Goal: Task Accomplishment & Management: Complete application form

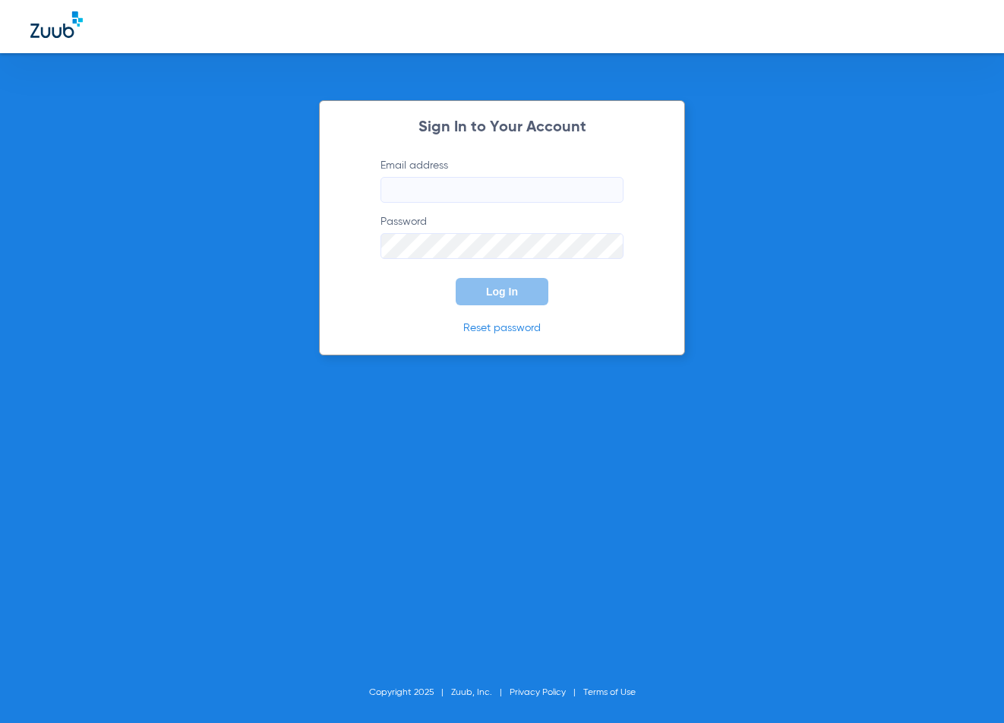
type input "[EMAIL_ADDRESS][DOMAIN_NAME]"
click at [507, 294] on span "Log In" at bounding box center [502, 292] width 32 height 12
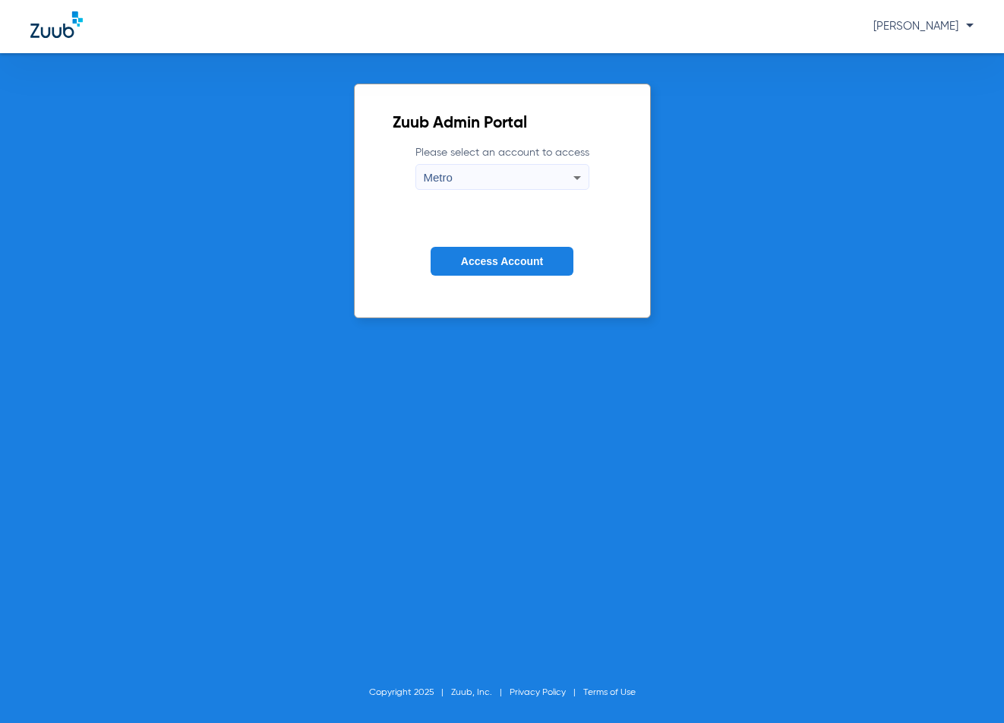
click at [526, 255] on span "Access Account" at bounding box center [502, 261] width 82 height 12
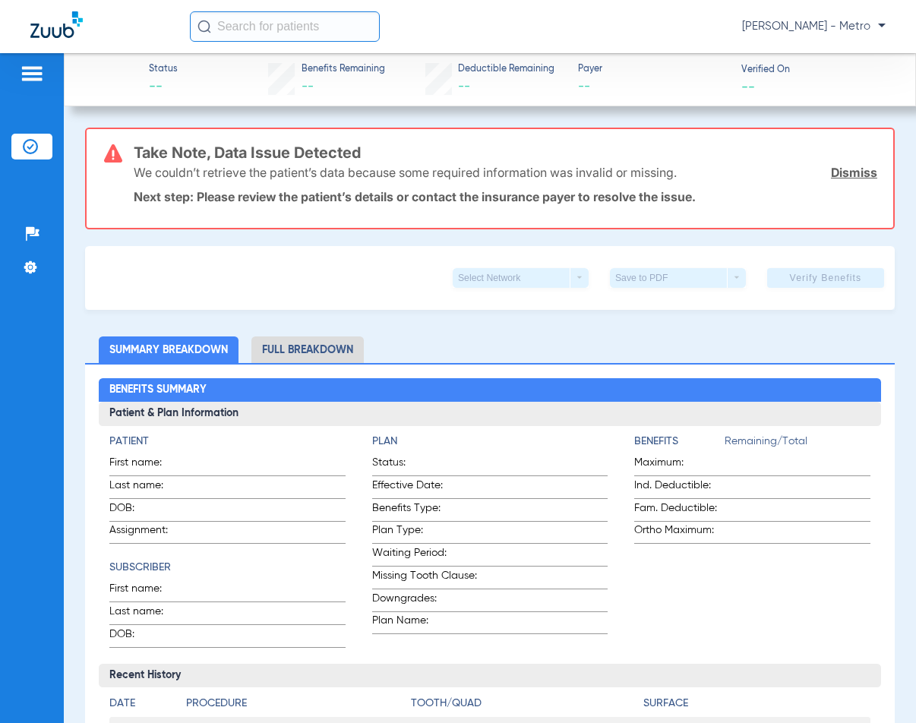
click at [282, 21] on input "text" at bounding box center [285, 26] width 190 height 30
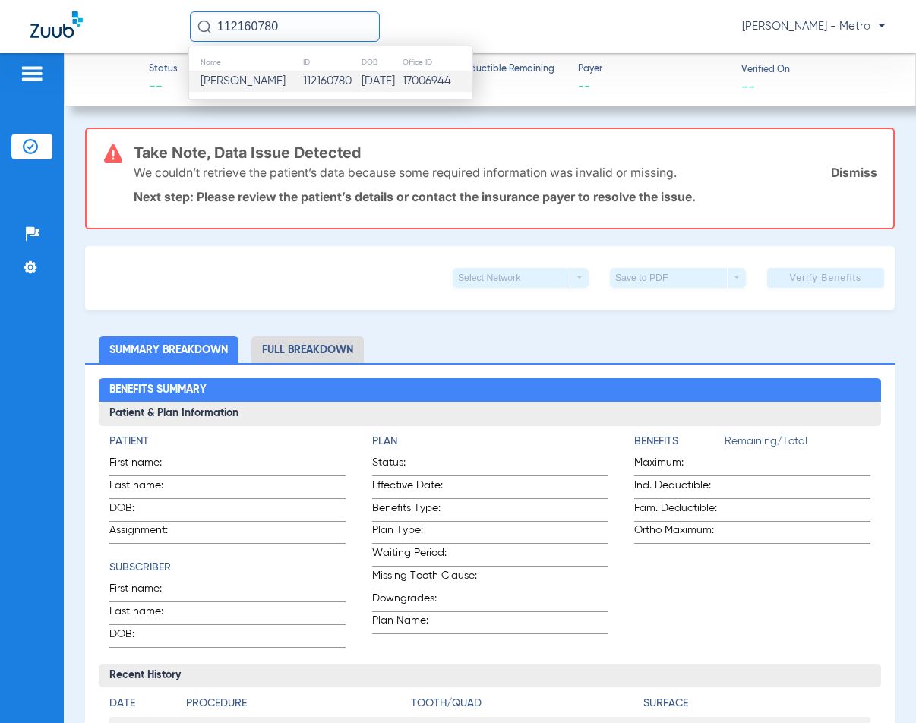
type input "112160780"
click at [329, 78] on td "112160780" at bounding box center [331, 81] width 59 height 21
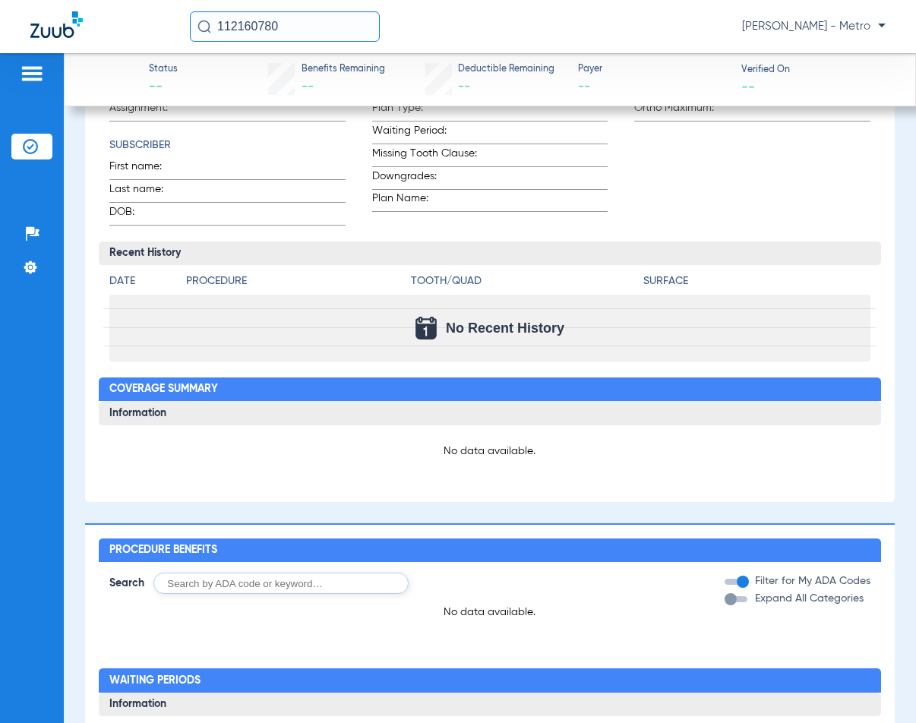
scroll to position [76, 0]
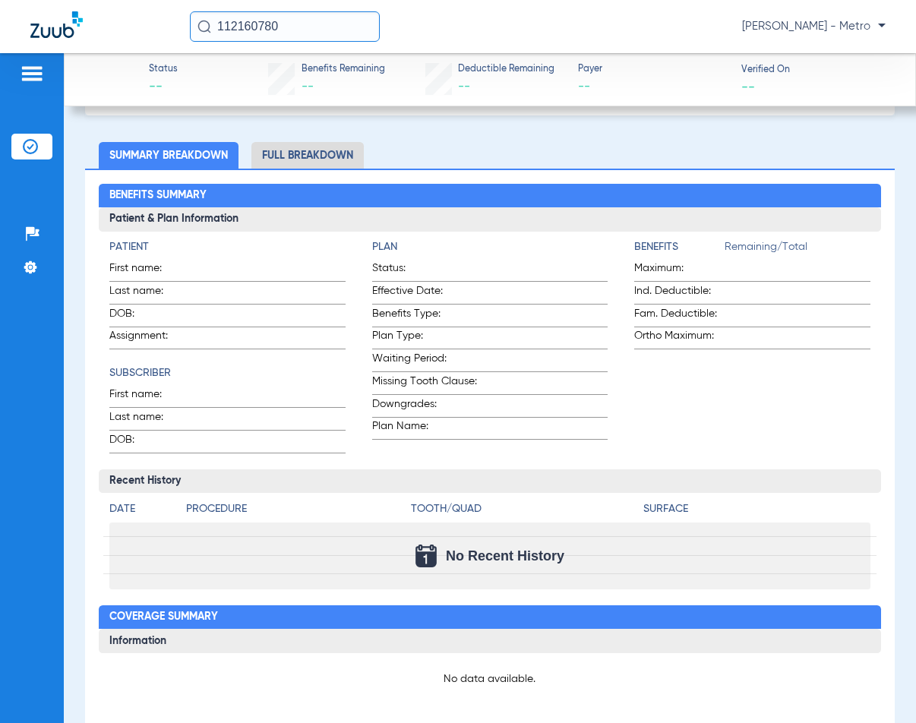
click at [309, 160] on li "Full Breakdown" at bounding box center [307, 155] width 112 height 27
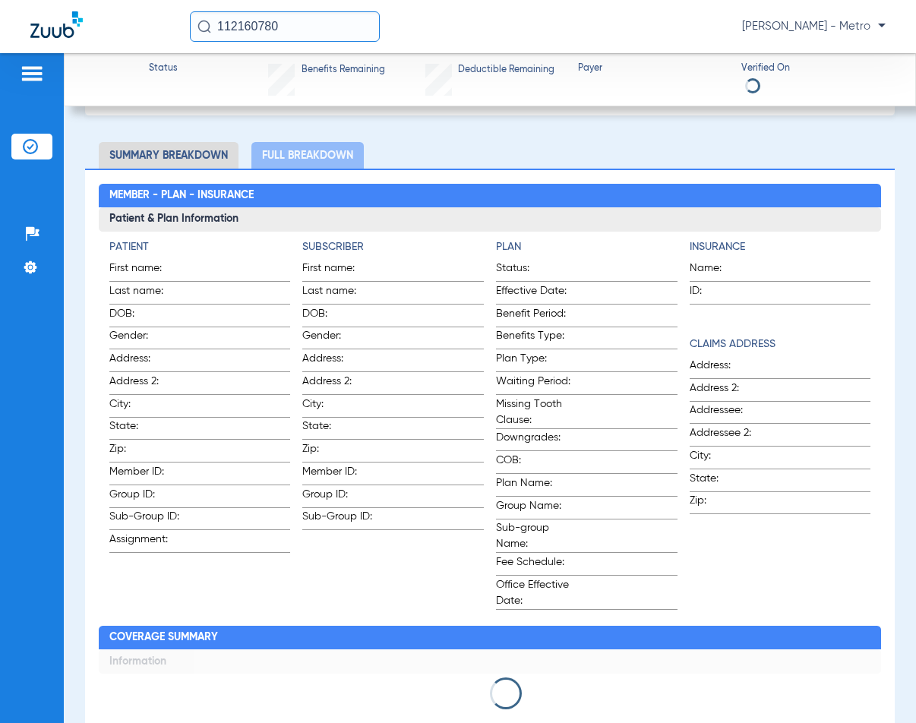
click at [21, 74] on img at bounding box center [32, 74] width 24 height 18
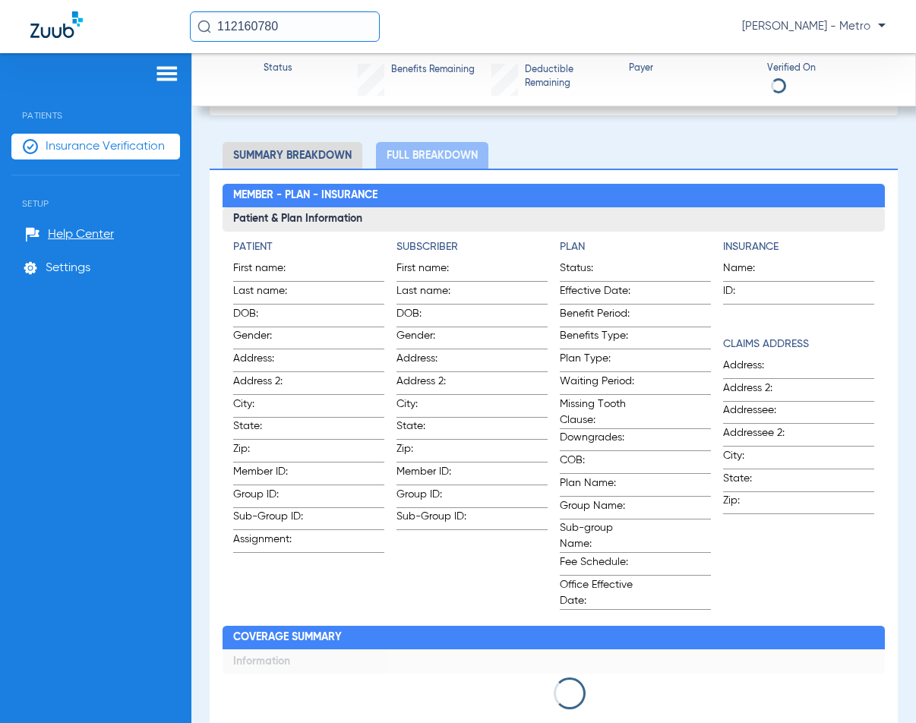
click at [63, 162] on ul "Insurance Verification" at bounding box center [95, 155] width 169 height 42
click at [100, 152] on span "Insurance Verification" at bounding box center [105, 146] width 119 height 15
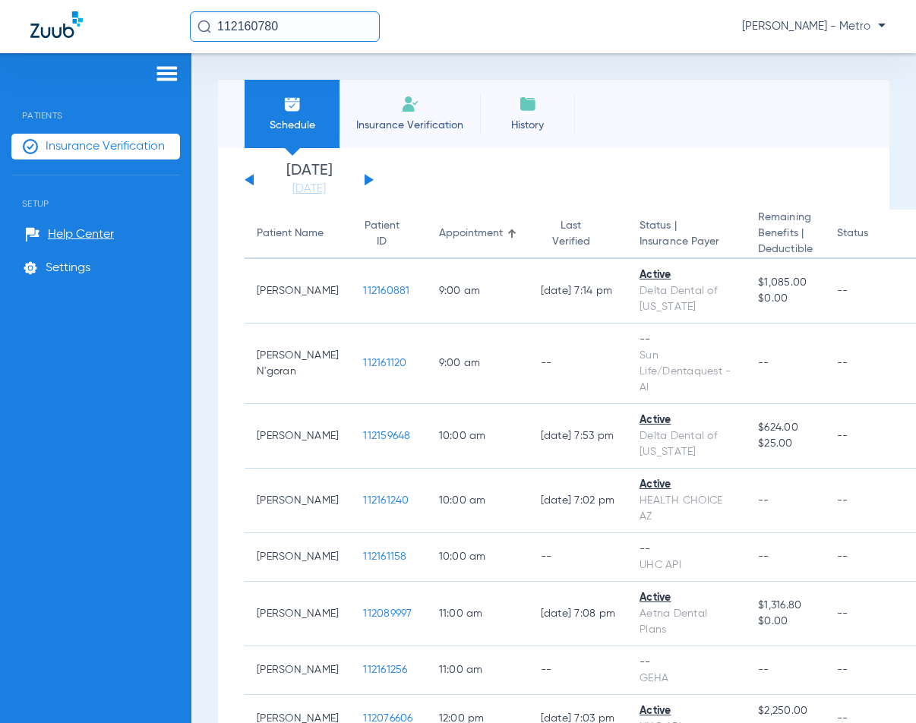
click at [419, 119] on span "Insurance Verification" at bounding box center [410, 125] width 118 height 15
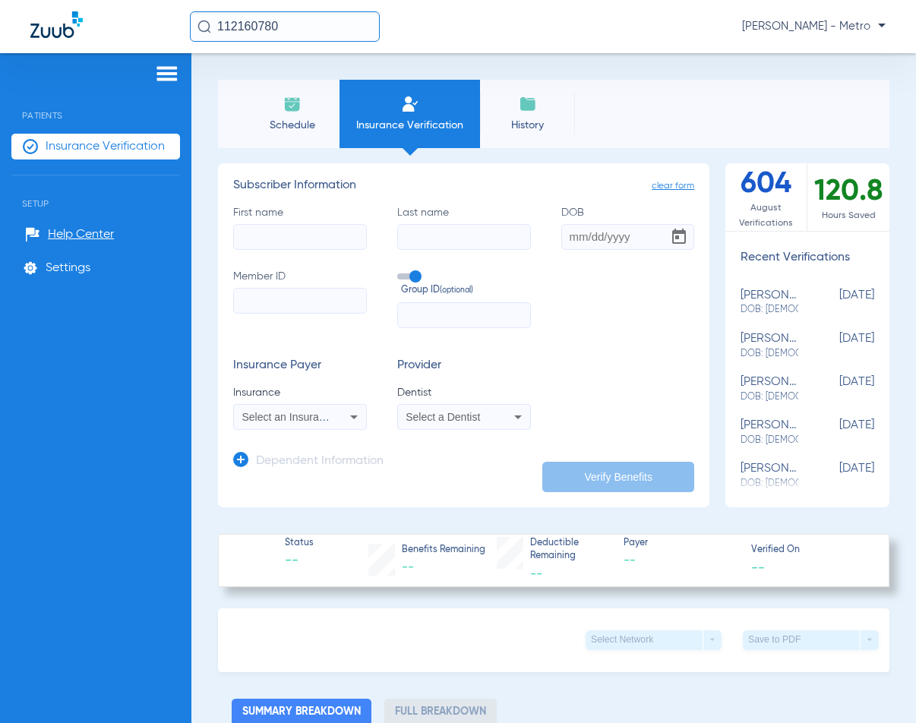
click at [312, 237] on input "First name" at bounding box center [300, 237] width 134 height 26
click at [454, 241] on input "Last name" at bounding box center [464, 237] width 134 height 26
paste input "[PERSON_NAME]"
type input "[PERSON_NAME]"
click at [307, 239] on input "First name Required" at bounding box center [300, 237] width 134 height 26
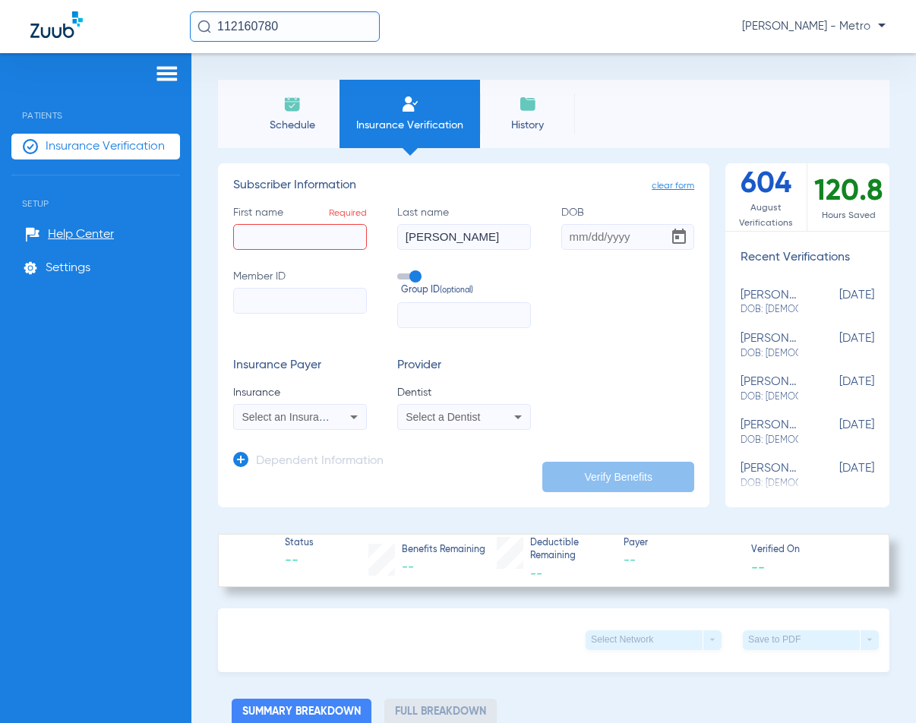
click at [304, 238] on input "First name Required" at bounding box center [300, 237] width 134 height 26
paste input "[PERSON_NAME]"
type input "[PERSON_NAME]"
click at [261, 308] on input "Member ID" at bounding box center [300, 301] width 134 height 26
paste input "W290325105"
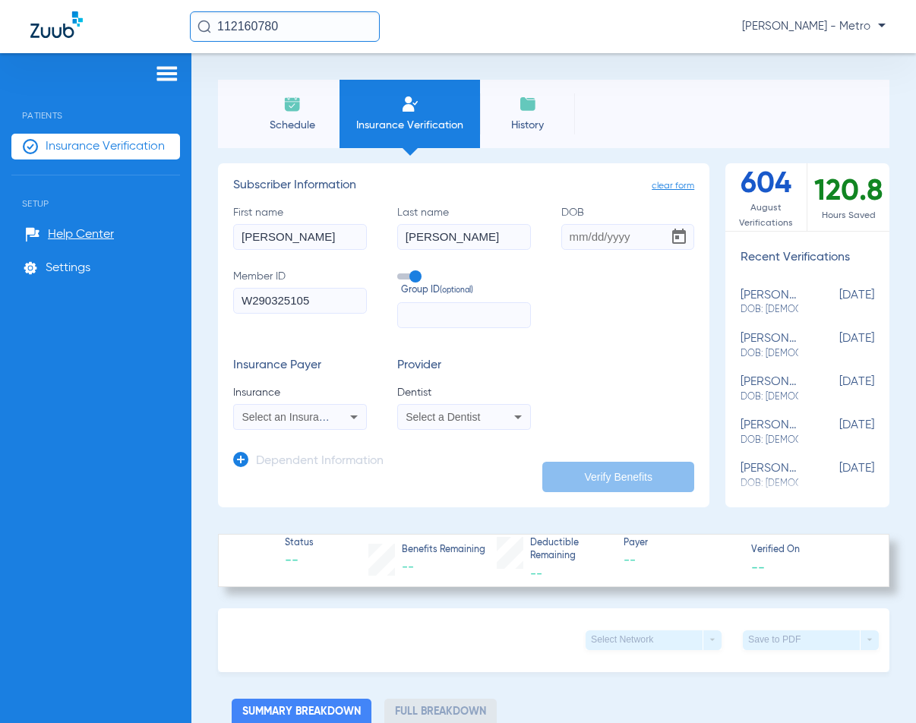
type input "W290325105"
click at [334, 409] on div "Select an Insurance" at bounding box center [300, 417] width 132 height 18
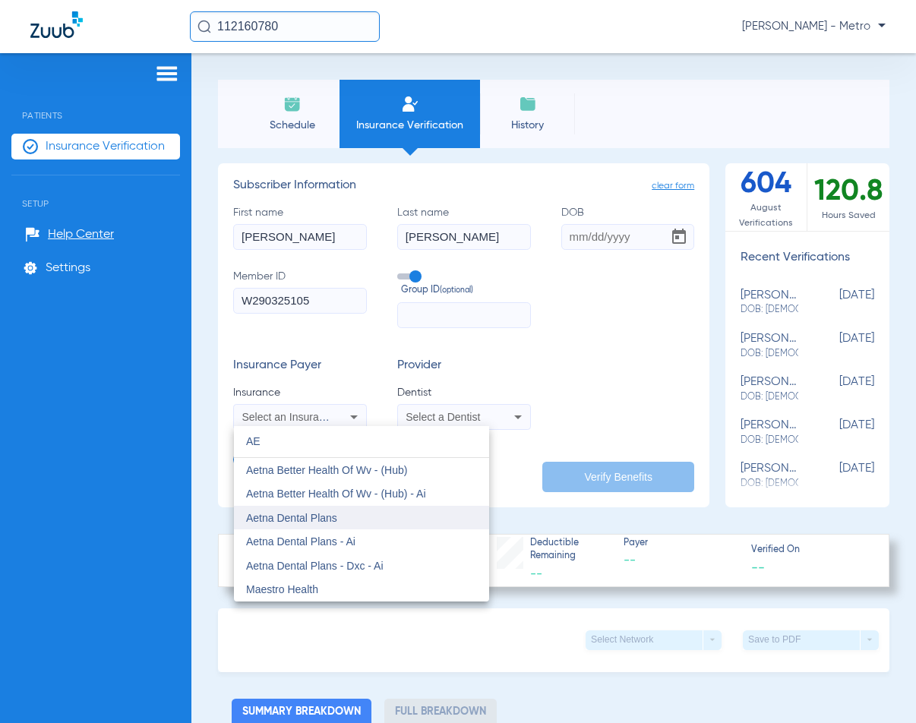
type input "AE"
click at [293, 519] on span "Aetna Dental Plans" at bounding box center [291, 518] width 91 height 12
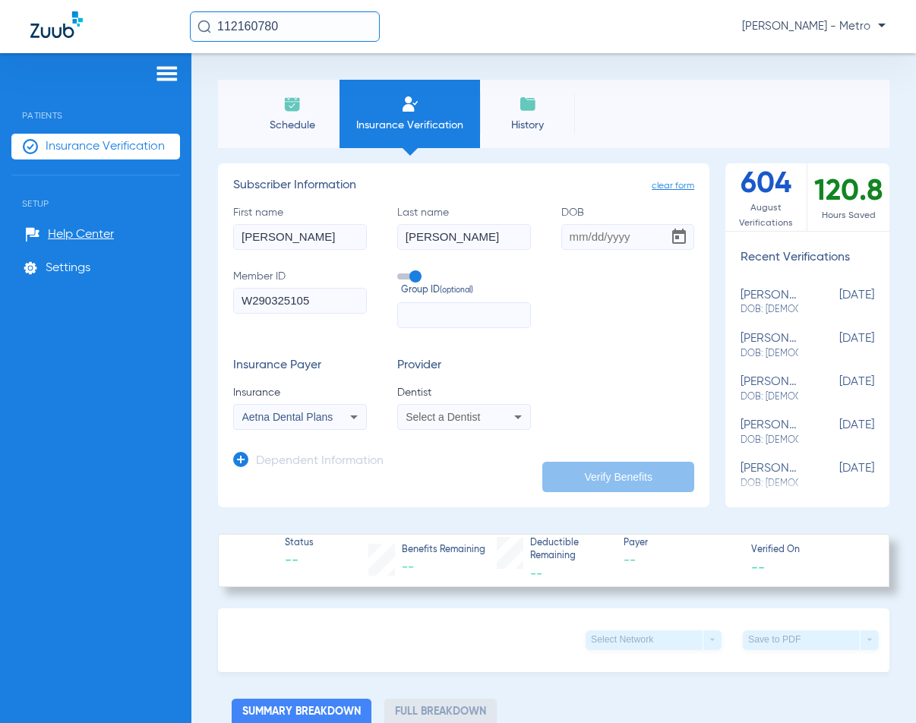
click at [438, 426] on mat-select "Select a Dentist" at bounding box center [464, 417] width 134 height 26
click at [448, 422] on div "Select a Dentist" at bounding box center [464, 417] width 132 height 18
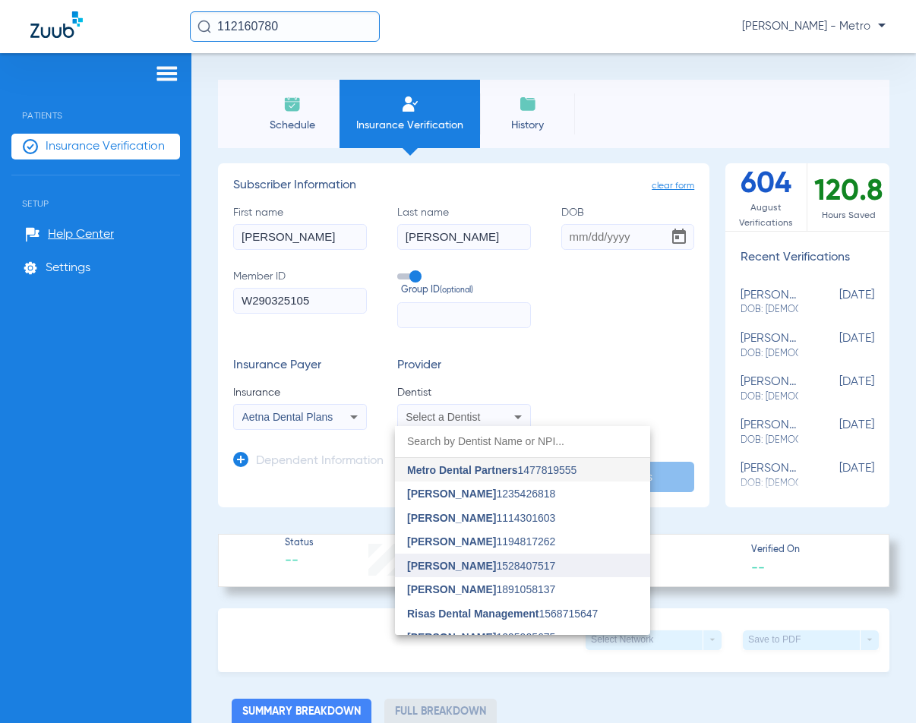
click at [456, 558] on mat-option "[PERSON_NAME] 1528407517" at bounding box center [522, 566] width 255 height 24
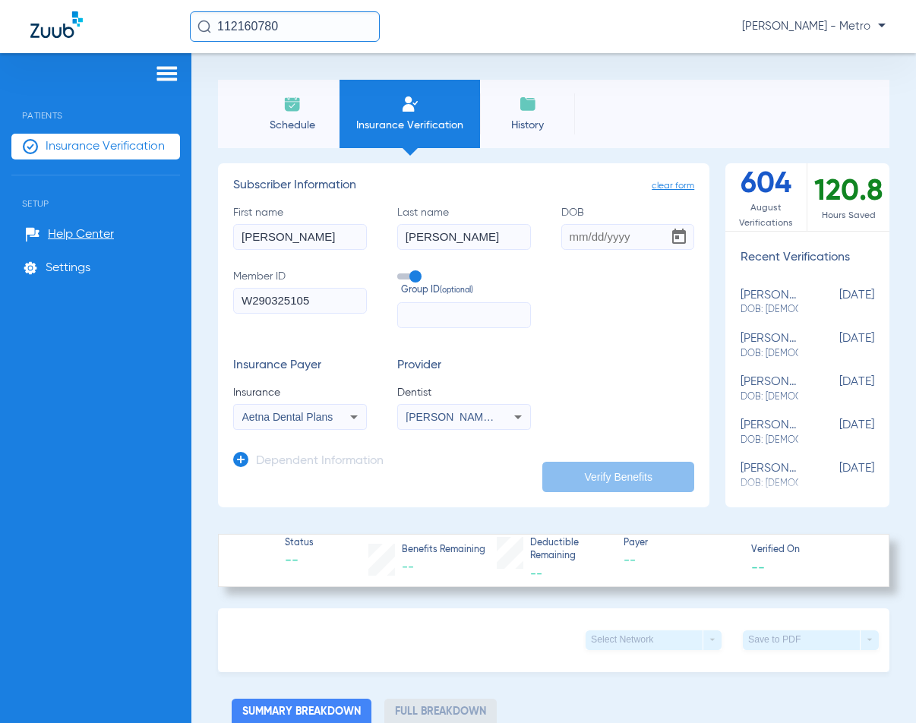
click at [565, 241] on input "DOB" at bounding box center [628, 237] width 134 height 26
type input "[DATE]"
click at [621, 479] on button "Verify Benefits" at bounding box center [618, 477] width 152 height 30
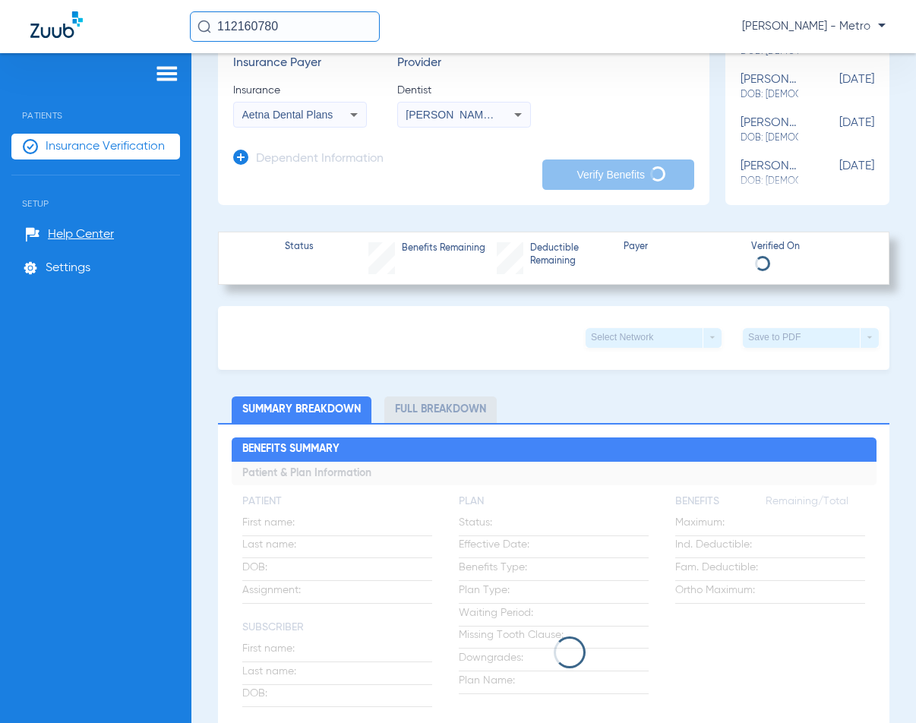
scroll to position [304, 0]
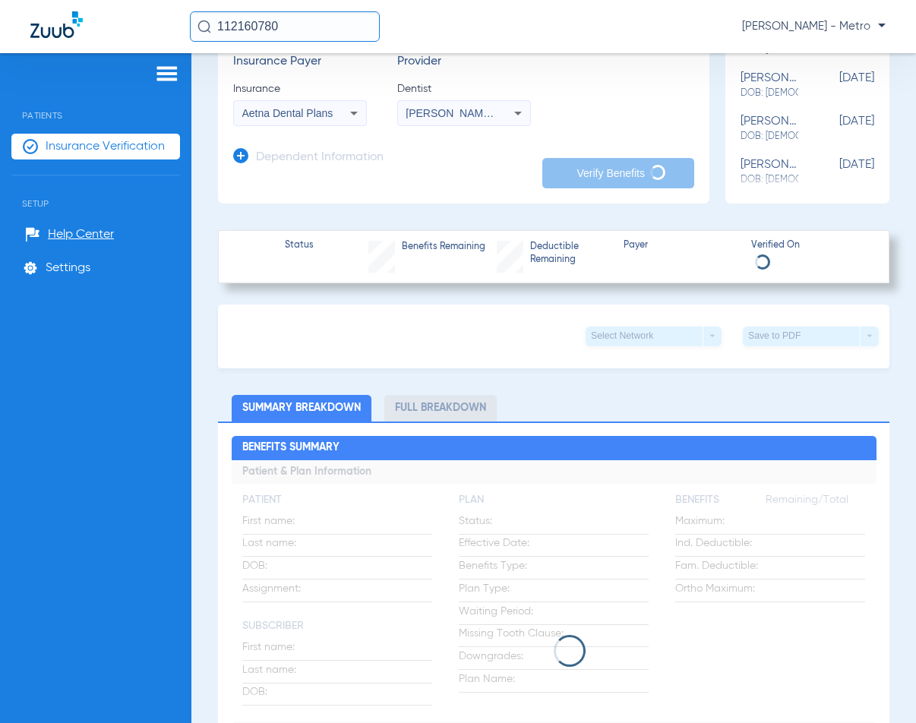
click at [239, 160] on icon at bounding box center [240, 155] width 15 height 15
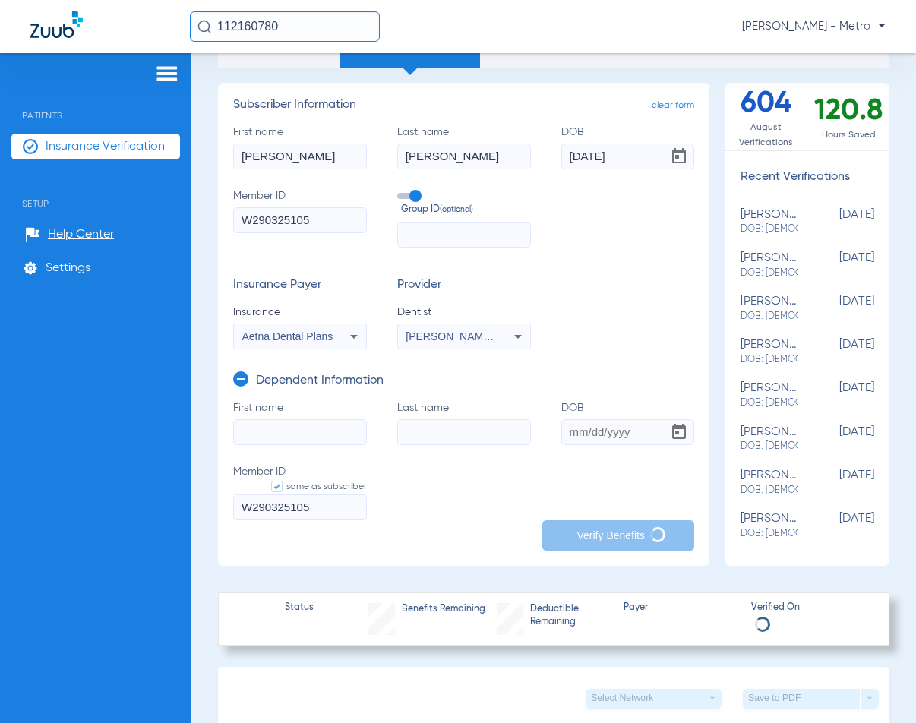
scroll to position [76, 0]
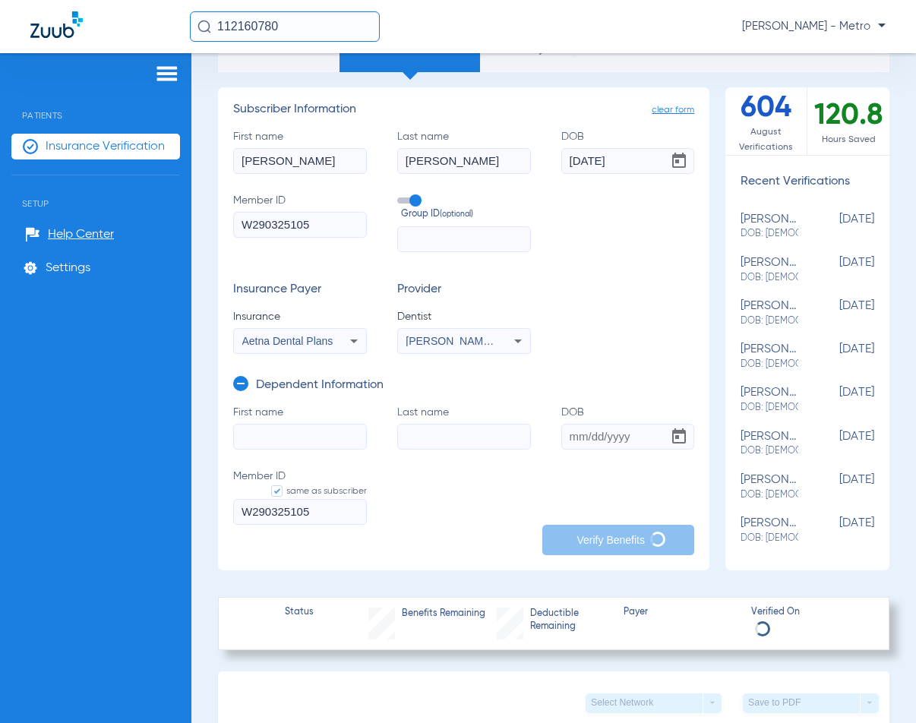
drag, startPoint x: 323, startPoint y: 167, endPoint x: 236, endPoint y: 172, distance: 87.5
click at [236, 172] on input "[PERSON_NAME]" at bounding box center [300, 161] width 134 height 26
click at [274, 432] on input "First name" at bounding box center [300, 437] width 134 height 26
paste input "[PERSON_NAME]"
type input "[PERSON_NAME]"
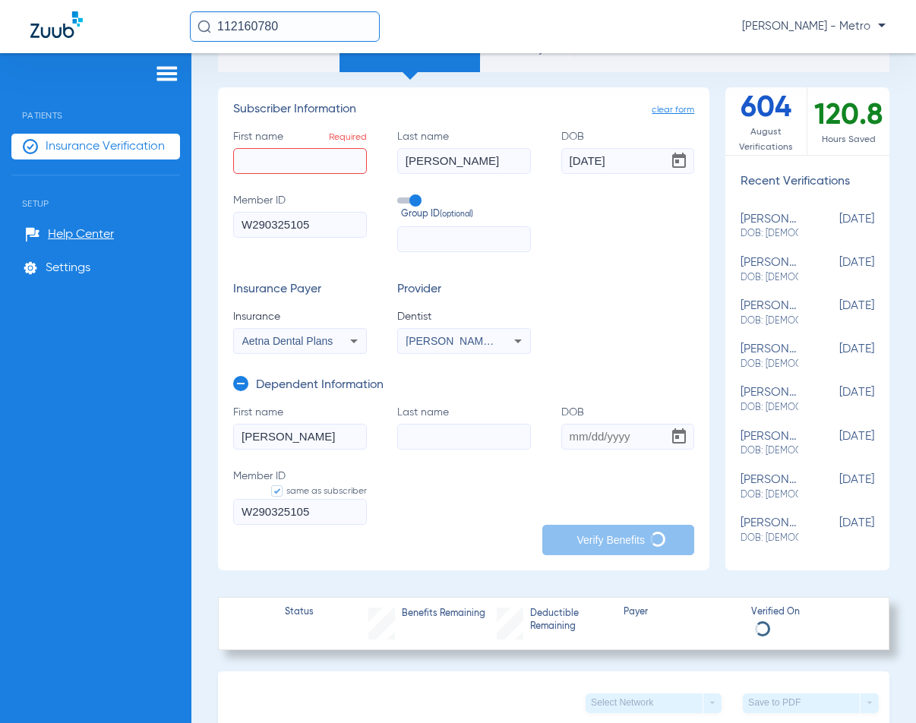
drag, startPoint x: 495, startPoint y: 155, endPoint x: 340, endPoint y: 169, distance: 156.4
click at [340, 169] on div "First name Required Last name [PERSON_NAME] DOB [DEMOGRAPHIC_DATA] Member ID W2…" at bounding box center [463, 190] width 461 height 123
click at [431, 438] on input "Last name" at bounding box center [464, 437] width 134 height 26
paste input "[PERSON_NAME]"
type input "[PERSON_NAME]"
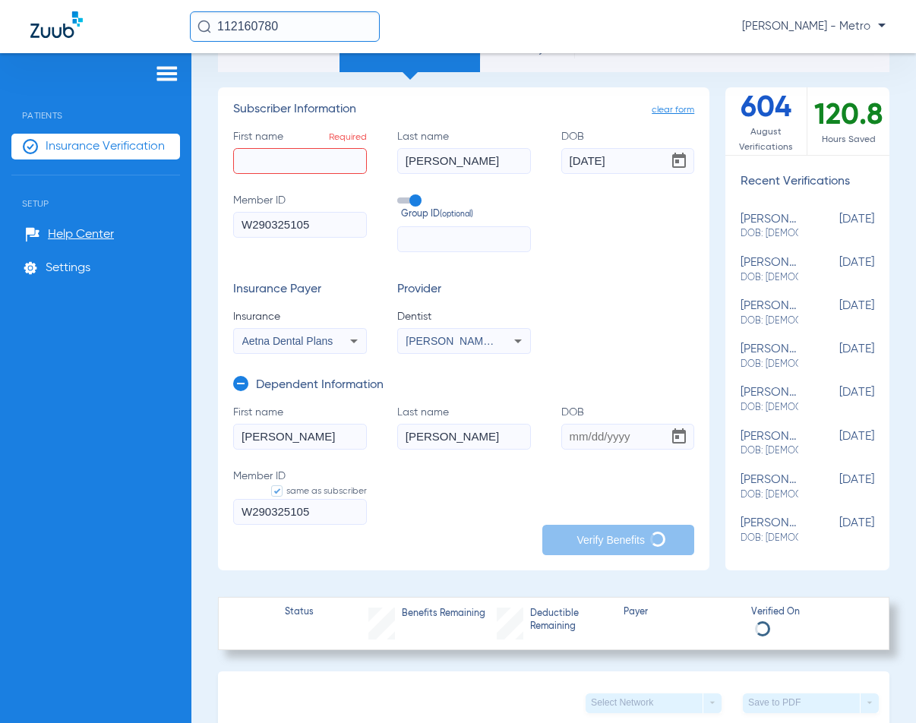
click at [568, 439] on input "DOB" at bounding box center [628, 437] width 134 height 26
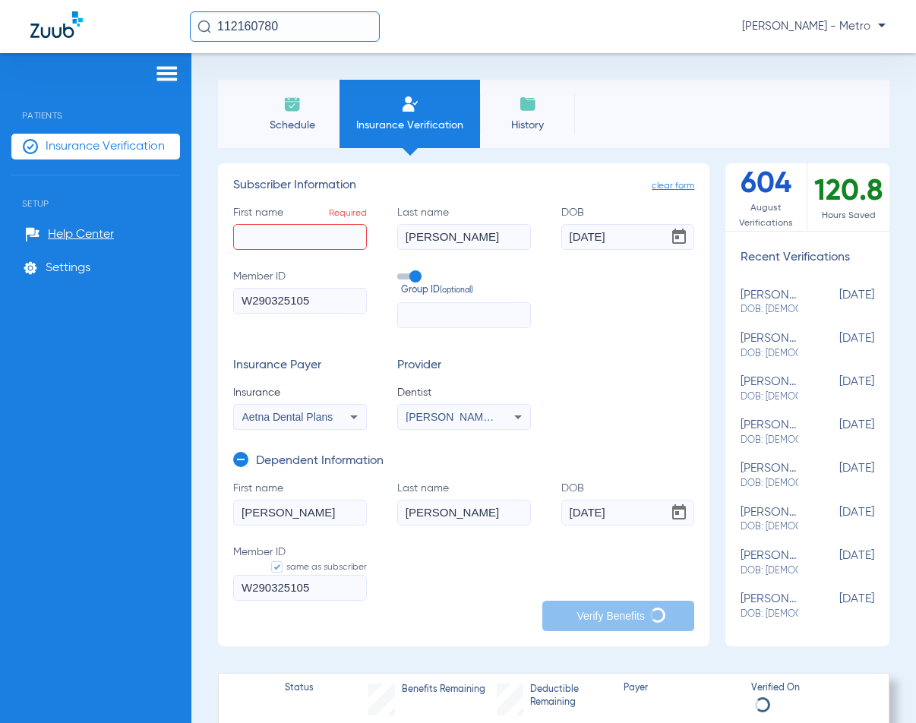
type input "[DATE]"
click at [277, 234] on input "First name Required" at bounding box center [300, 237] width 134 height 26
paste input "[PERSON_NAME]"
type input "[PERSON_NAME]"
drag, startPoint x: 475, startPoint y: 237, endPoint x: 400, endPoint y: 242, distance: 75.4
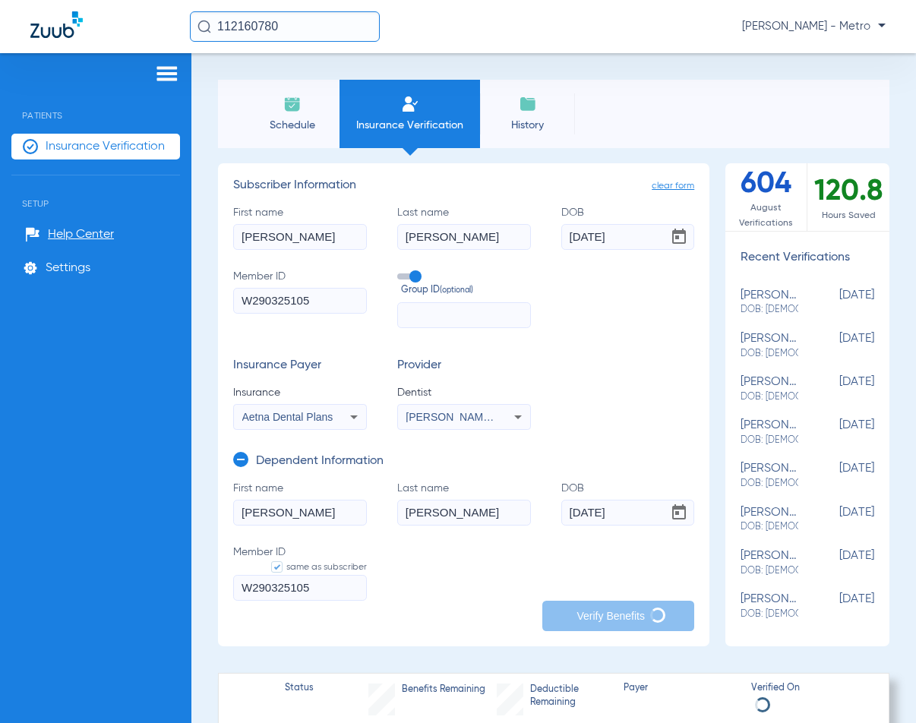
click at [400, 242] on input "[PERSON_NAME]" at bounding box center [464, 237] width 134 height 26
paste input "ichard"
type input "[PERSON_NAME]"
drag, startPoint x: 631, startPoint y: 241, endPoint x: 564, endPoint y: 242, distance: 67.6
click at [564, 242] on input "[DATE]" at bounding box center [628, 237] width 134 height 26
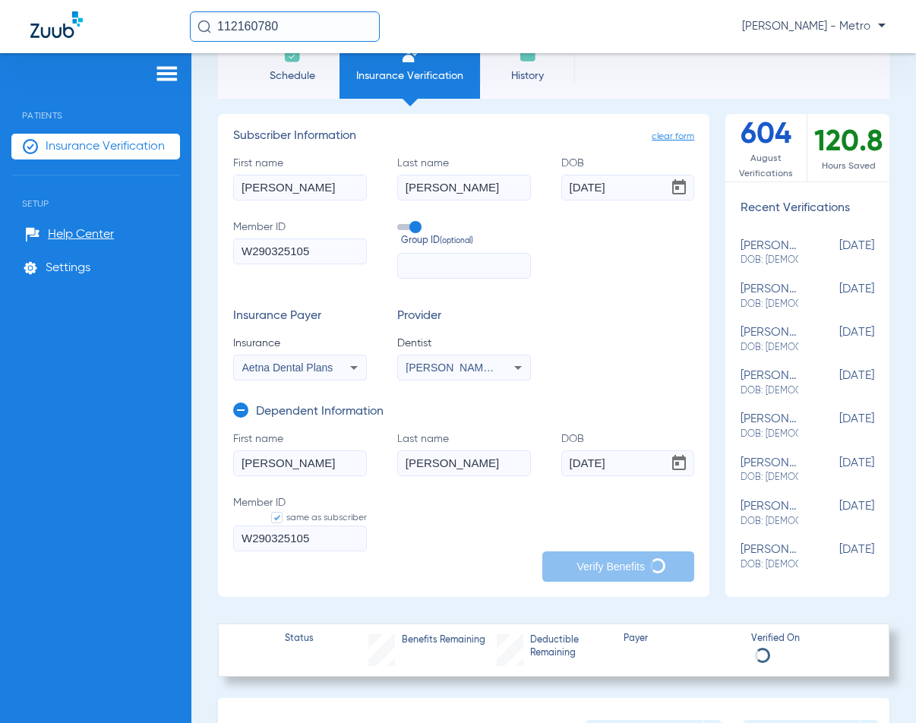
scroll to position [76, 0]
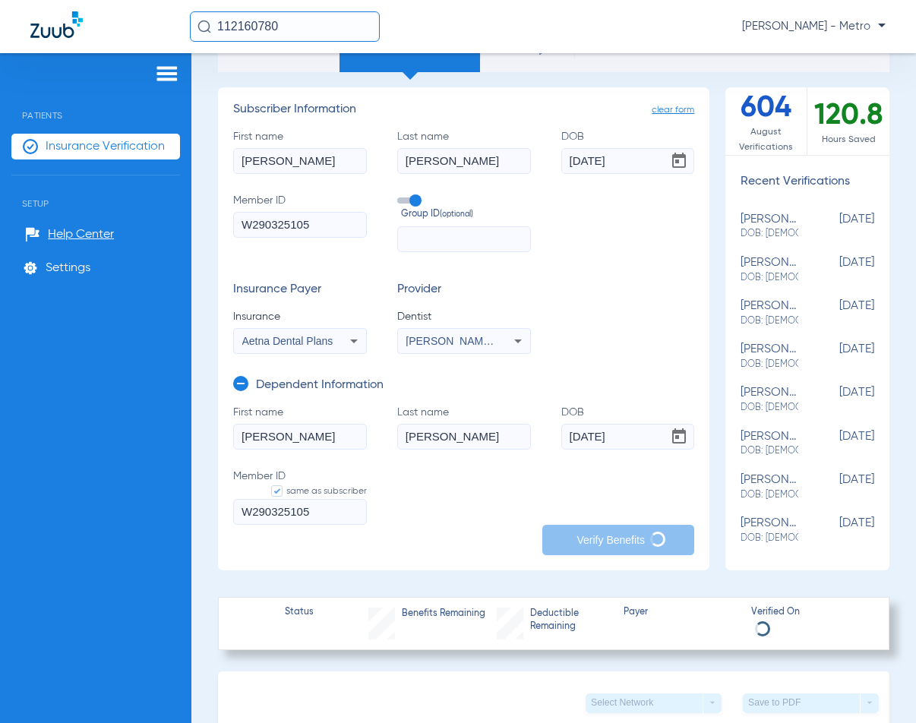
type input "[DATE]"
click at [637, 350] on div "Insurance Payer Insurance Aetna Dental Plans Provider Dentist [PERSON_NAME] 152…" at bounding box center [463, 318] width 461 height 71
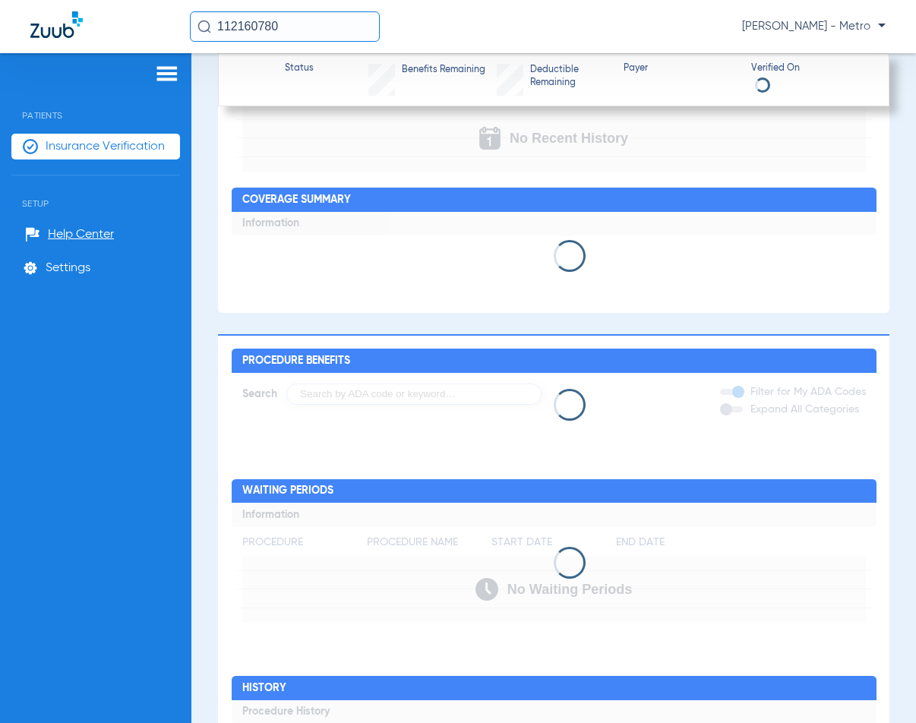
scroll to position [1140, 0]
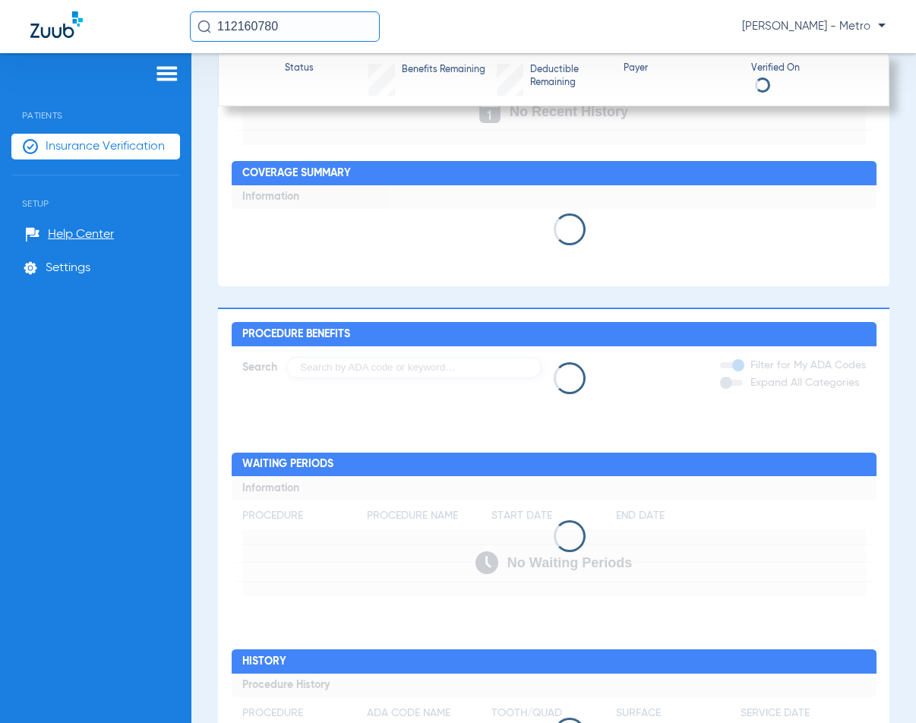
type input "[PERSON_NAME]"
type input "[DATE]"
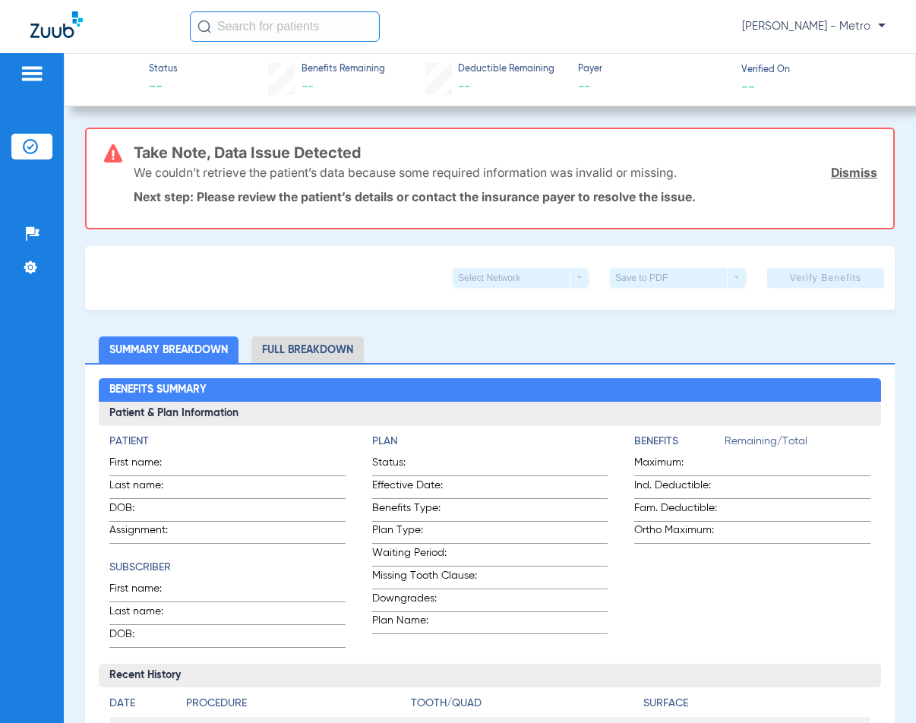
click at [220, 26] on input "text" at bounding box center [285, 26] width 190 height 30
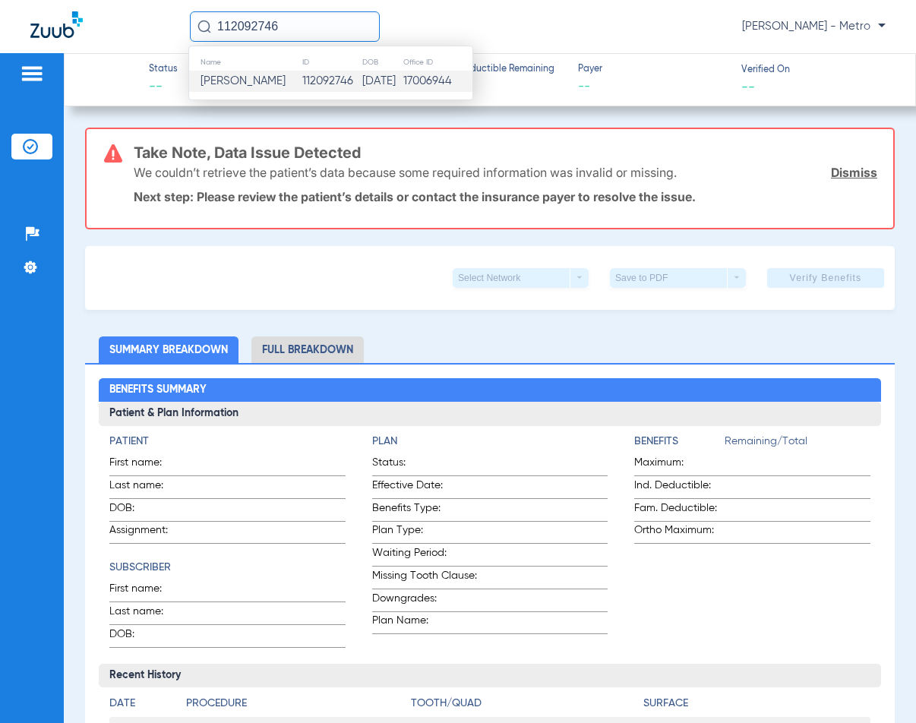
type input "112092746"
click at [254, 75] on span "Zena Ibrahim" at bounding box center [243, 80] width 85 height 11
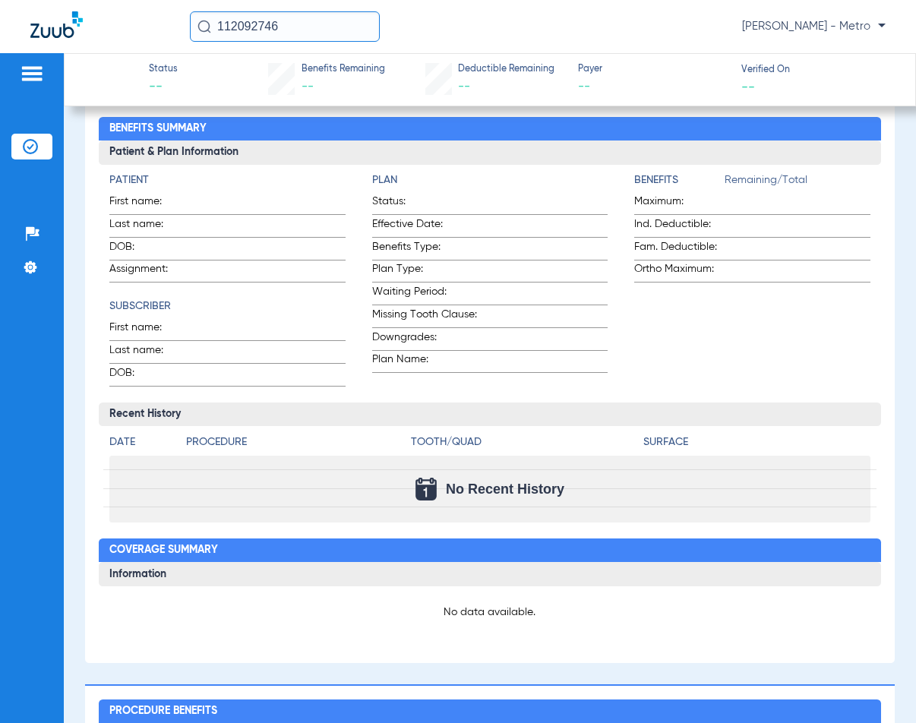
scroll to position [228, 0]
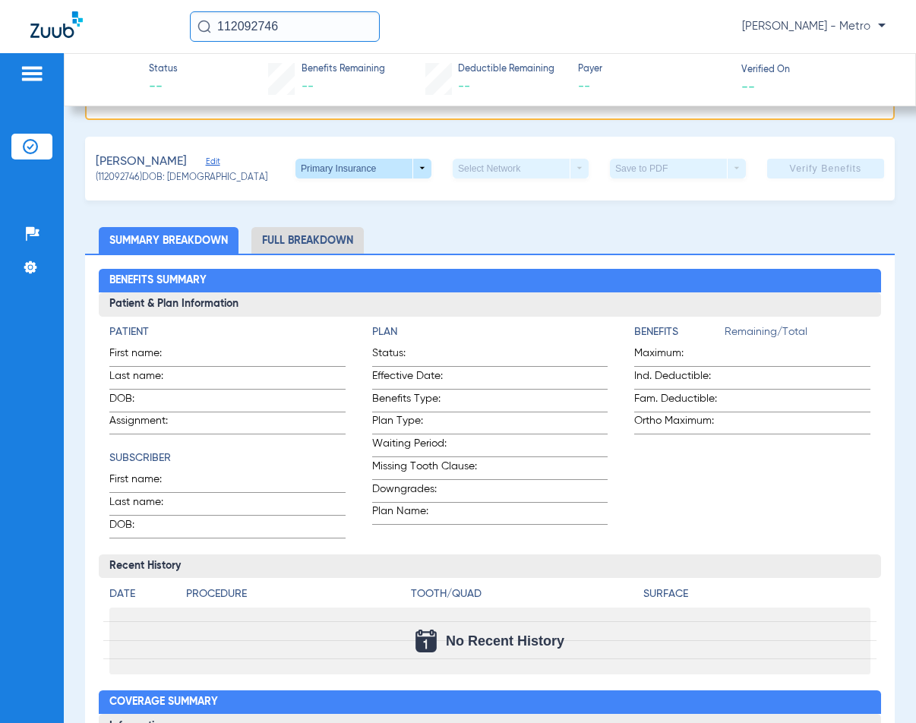
click at [327, 243] on li "Full Breakdown" at bounding box center [307, 240] width 112 height 27
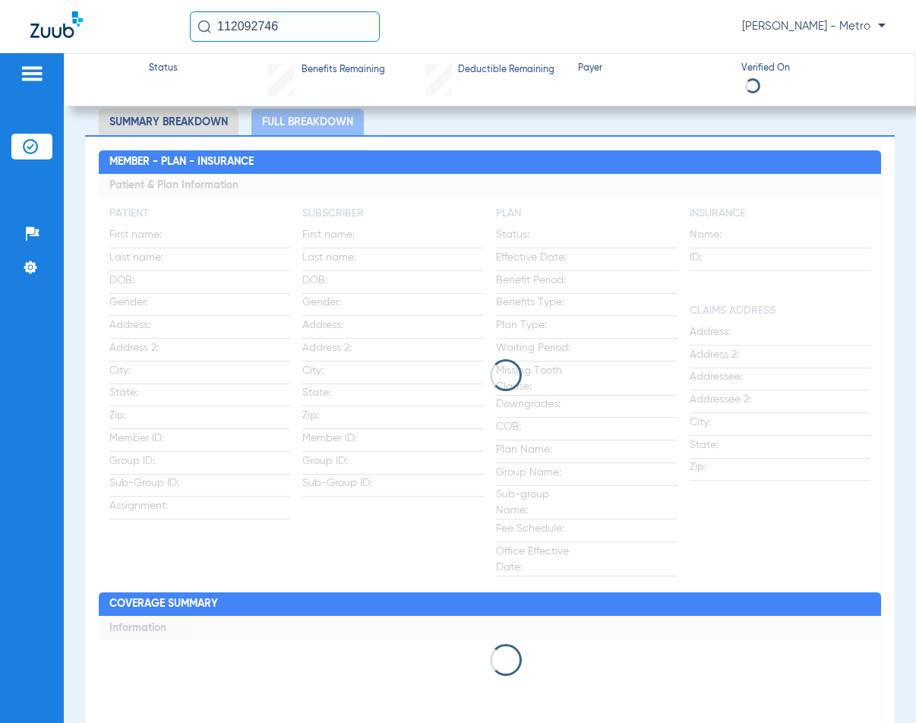
scroll to position [109, 0]
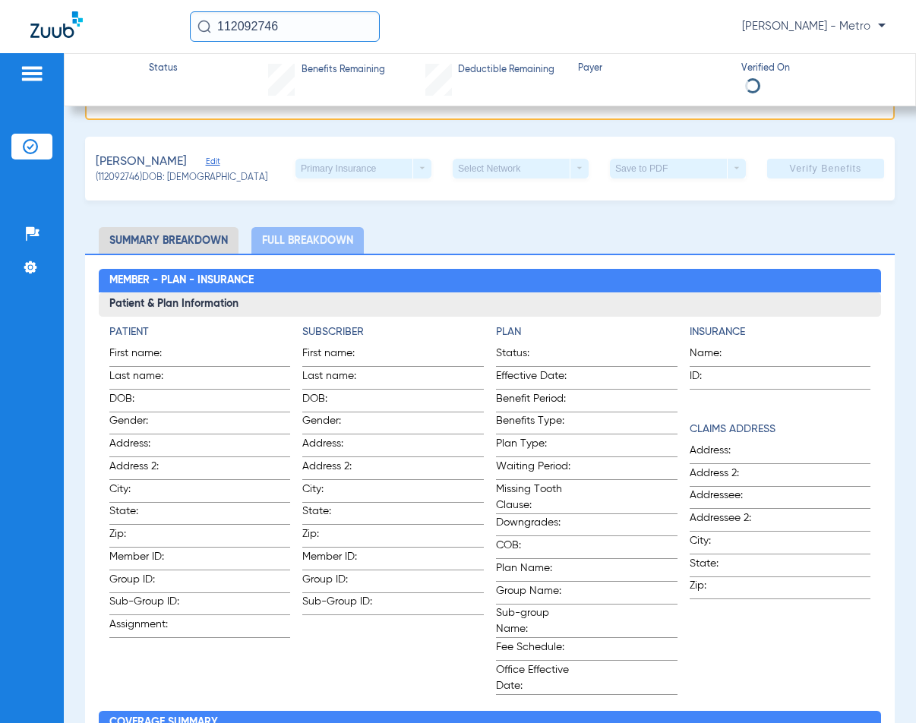
click at [204, 240] on li "Summary Breakdown" at bounding box center [169, 240] width 140 height 27
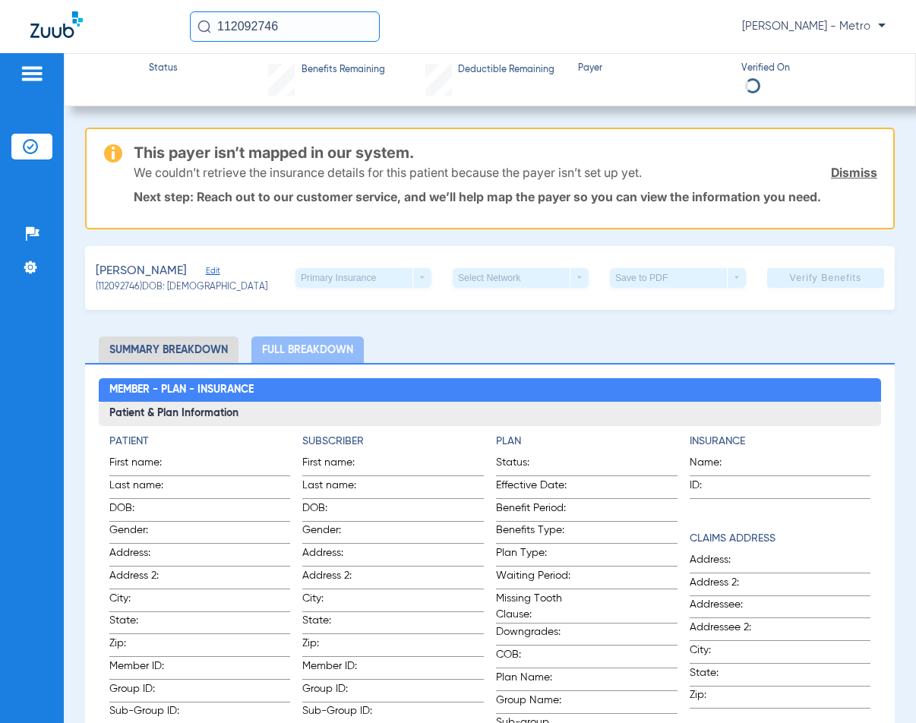
scroll to position [152, 0]
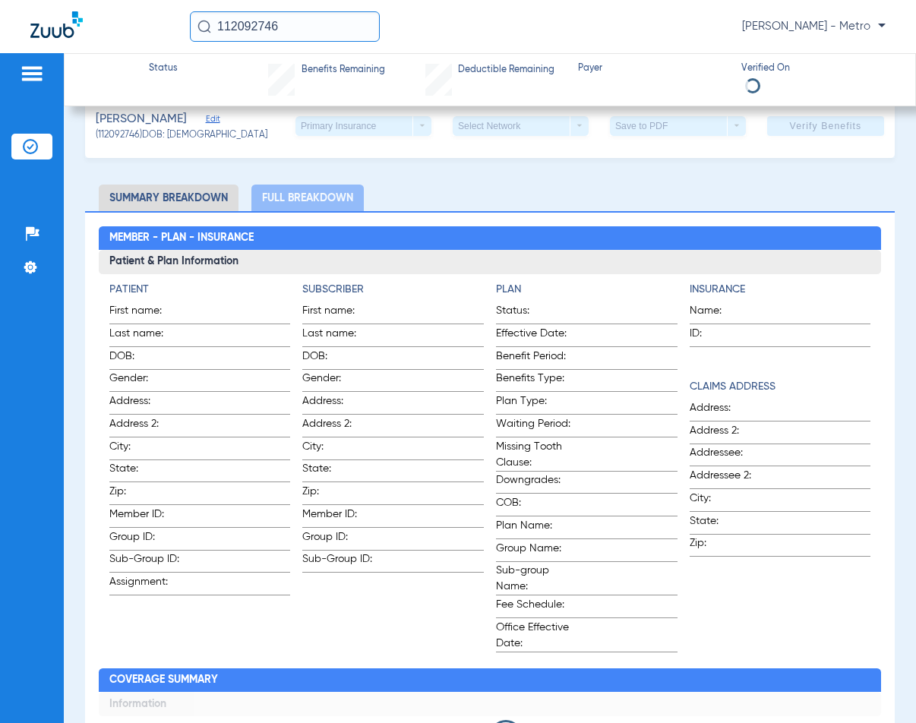
click at [206, 201] on li "Summary Breakdown" at bounding box center [169, 198] width 140 height 27
click at [334, 198] on li "Full Breakdown" at bounding box center [307, 198] width 112 height 27
